Goal: Task Accomplishment & Management: Use online tool/utility

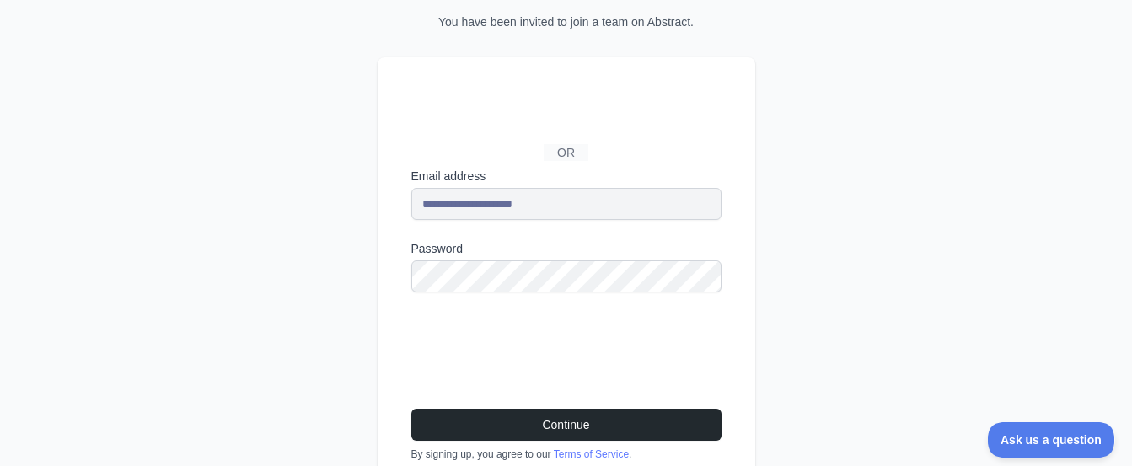
scroll to position [146, 0]
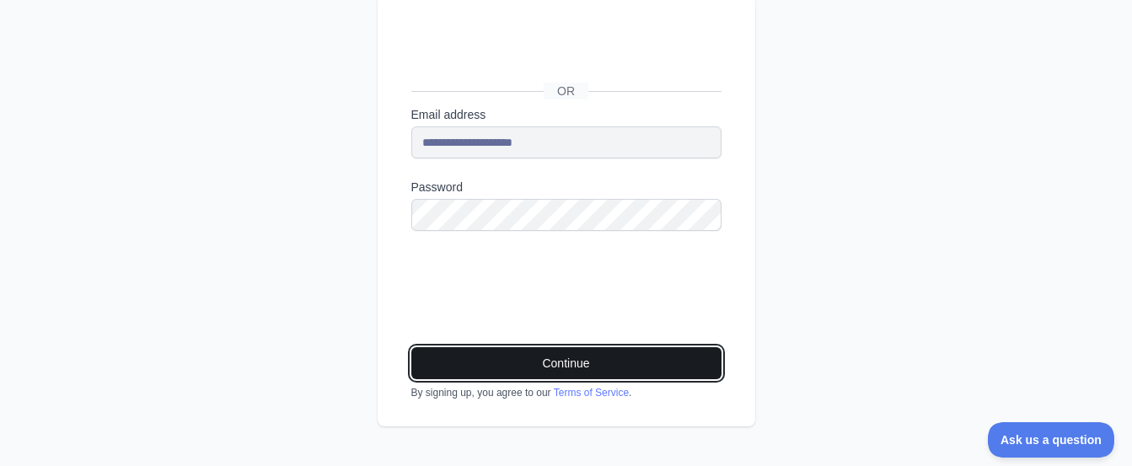
click at [605, 360] on button "Continue" at bounding box center [566, 363] width 310 height 32
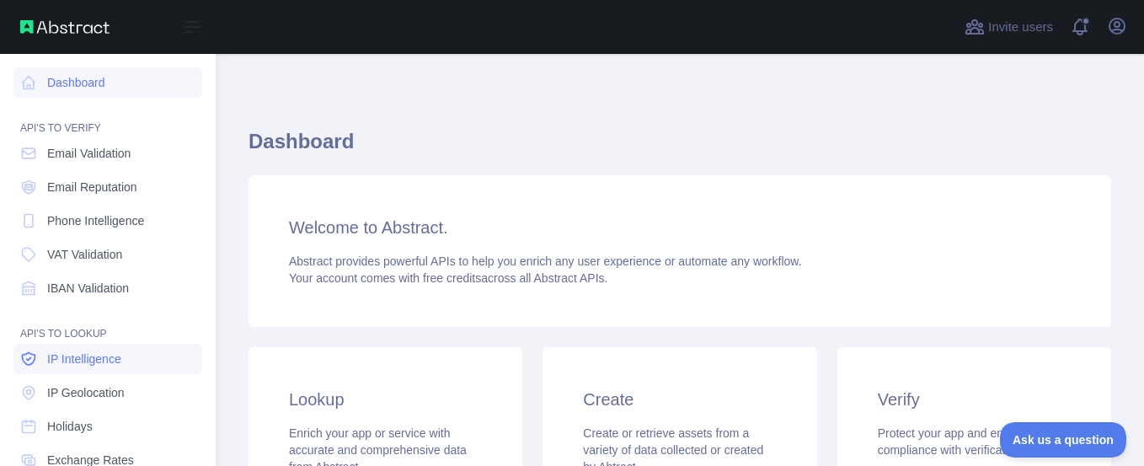
click at [109, 363] on span "IP Intelligence" at bounding box center [84, 359] width 74 height 17
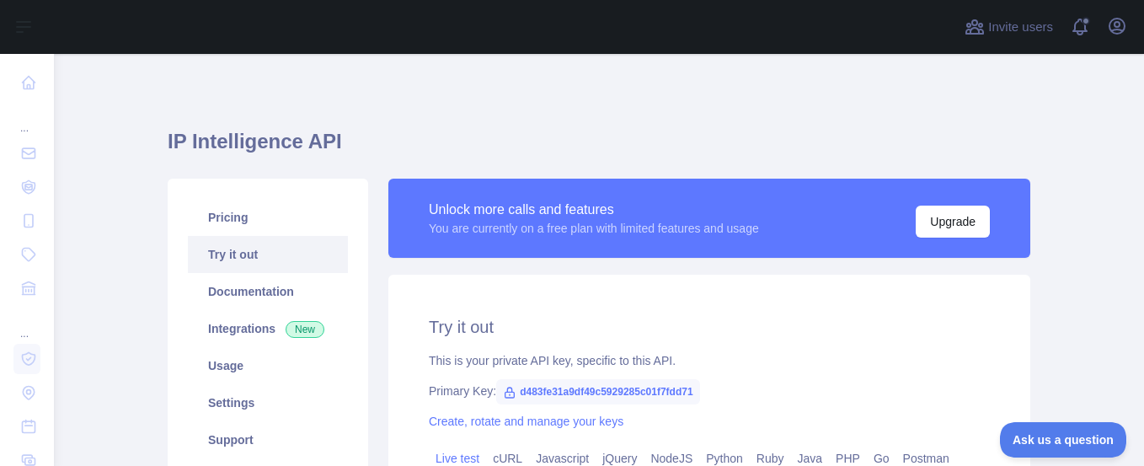
type textarea "**********"
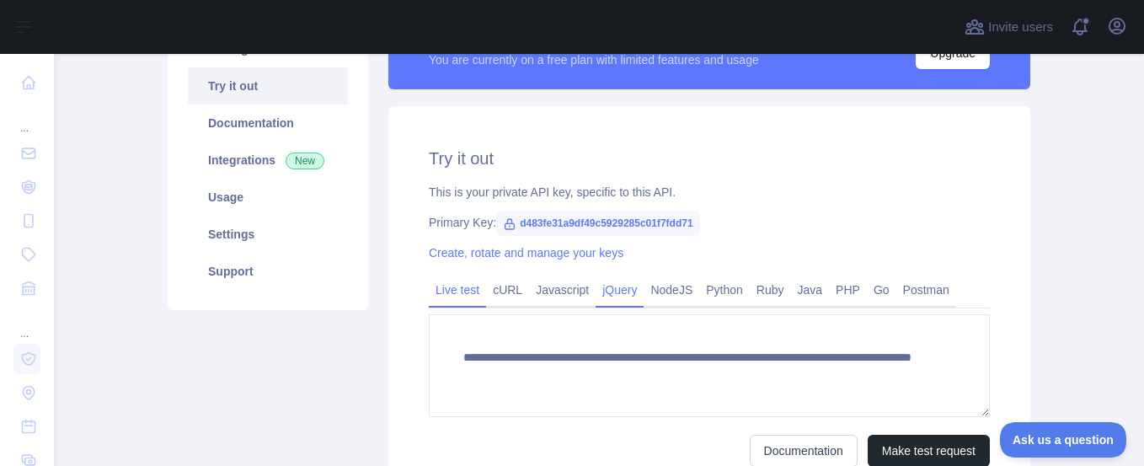
click at [601, 291] on link "jQuery" at bounding box center [620, 289] width 48 height 27
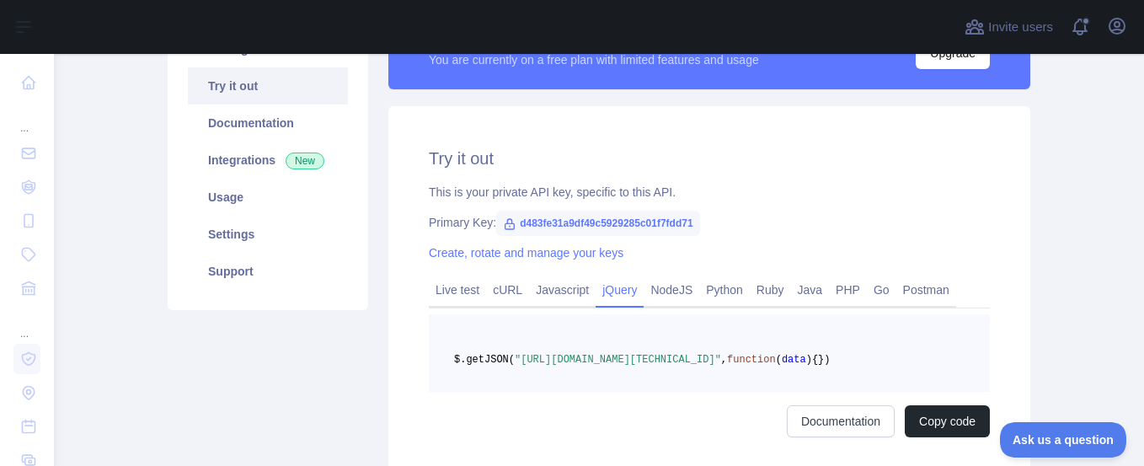
scroll to position [332, 0]
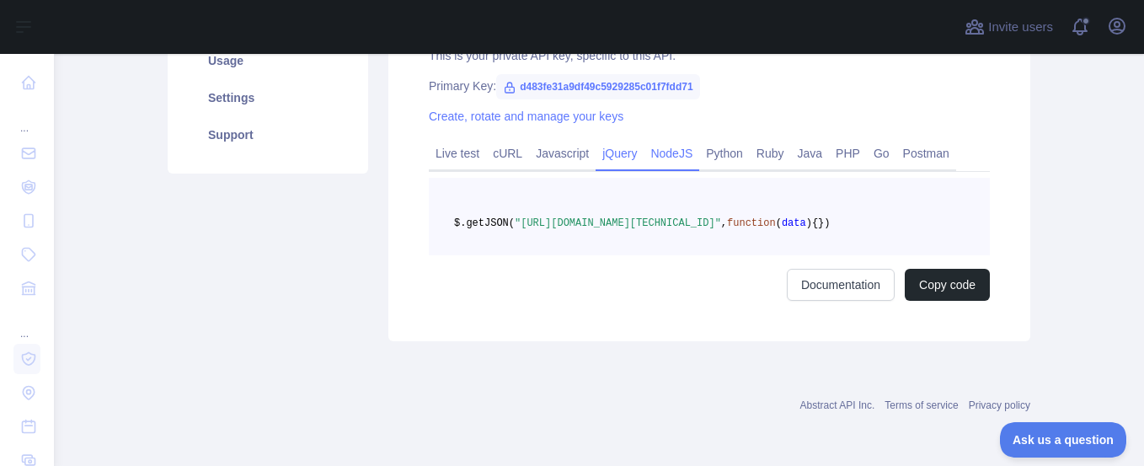
click at [662, 140] on link "NodeJS" at bounding box center [672, 153] width 56 height 27
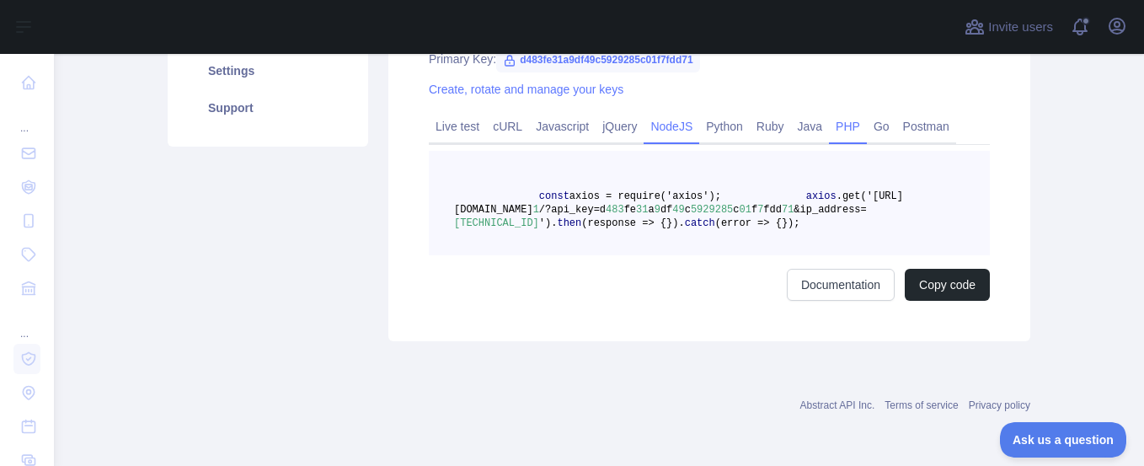
click at [837, 132] on link "PHP" at bounding box center [848, 126] width 38 height 27
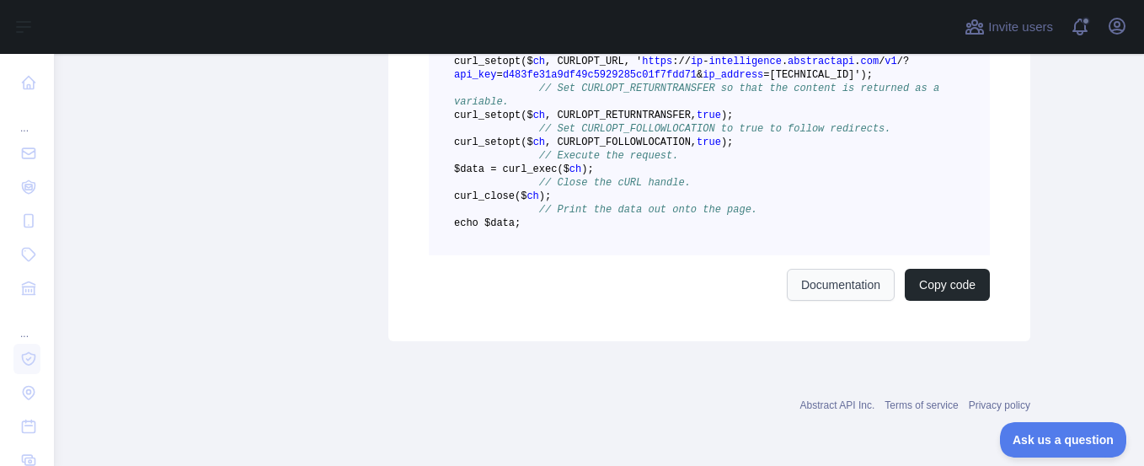
scroll to position [588, 0]
